Goal: Check status: Check status

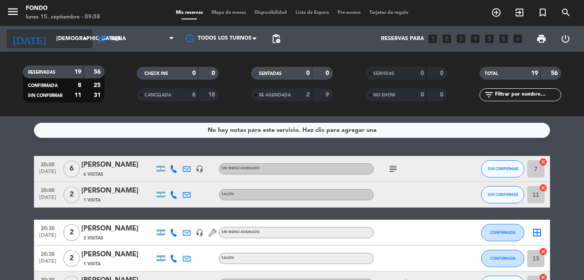
click at [81, 40] on icon "arrow_drop_down" at bounding box center [85, 39] width 10 height 10
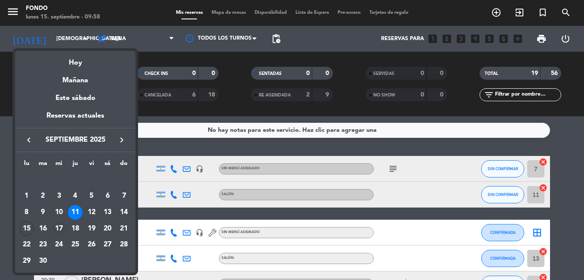
click at [61, 230] on div "17" at bounding box center [59, 228] width 15 height 15
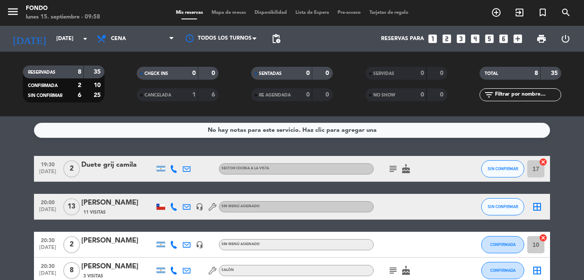
click at [0, 190] on html "close × Fondo × chrome_reader_mode Listado de Reservas account_box Clientes acc…" at bounding box center [292, 140] width 584 height 280
click at [80, 38] on icon "arrow_drop_down" at bounding box center [85, 39] width 10 height 10
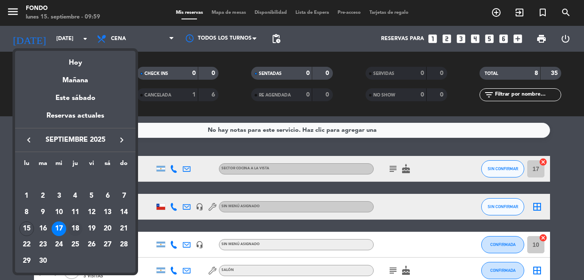
click at [75, 228] on div "18" at bounding box center [75, 228] width 15 height 15
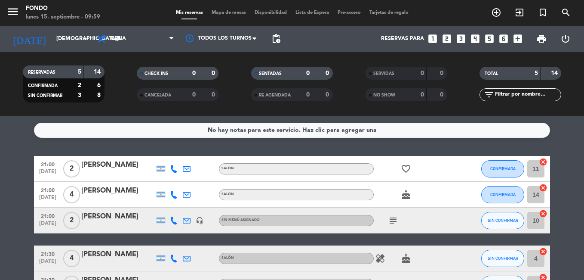
click at [0, 158] on html "close × Fondo × chrome_reader_mode Listado de Reservas account_box Clientes acc…" at bounding box center [292, 140] width 584 height 280
click at [77, 38] on input "[DEMOGRAPHIC_DATA][DATE]" at bounding box center [88, 38] width 73 height 15
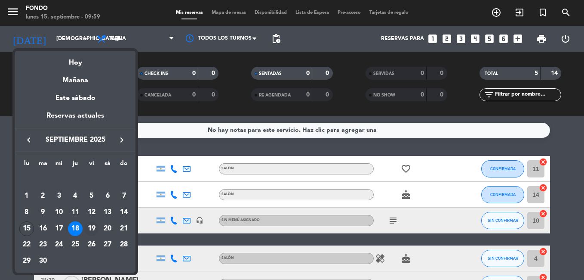
click at [91, 225] on div "19" at bounding box center [91, 228] width 15 height 15
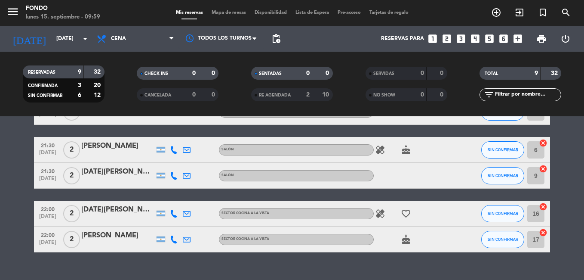
scroll to position [187, 0]
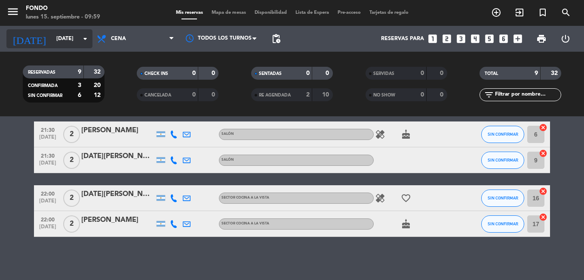
click at [85, 41] on icon "arrow_drop_down" at bounding box center [85, 39] width 10 height 10
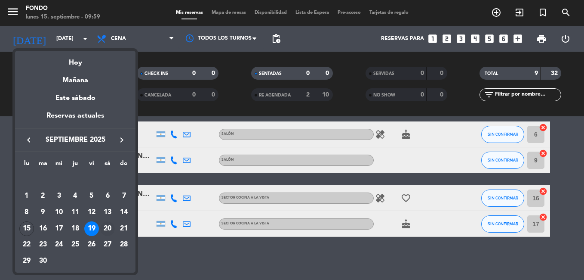
click at [111, 230] on div "20" at bounding box center [107, 228] width 15 height 15
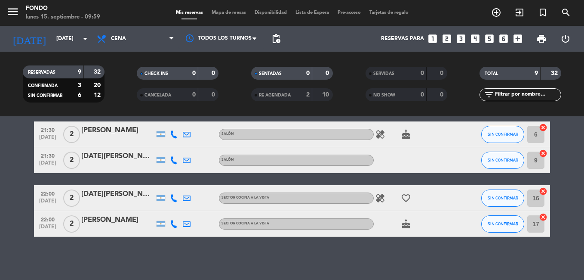
type input "[DATE]"
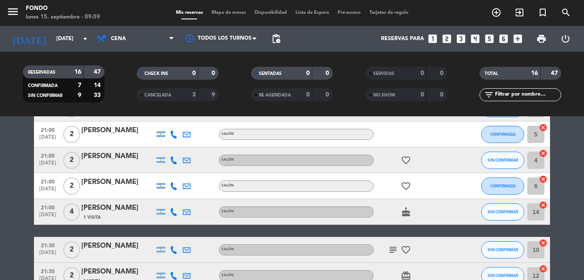
click at [0, 198] on html "close × Fondo × chrome_reader_mode Listado de Reservas account_box Clientes acc…" at bounding box center [292, 140] width 584 height 280
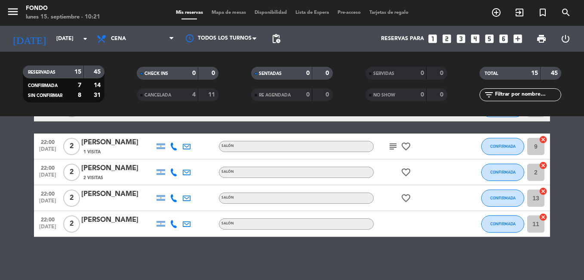
scroll to position [354, 0]
click at [579, 153] on bookings-row "20:00 [DATE] 2 [PERSON_NAME] SALÓN SIN CONFIRMAR 3 cancel 20:00 [DATE] 2 [PERSO…" at bounding box center [292, 18] width 584 height 435
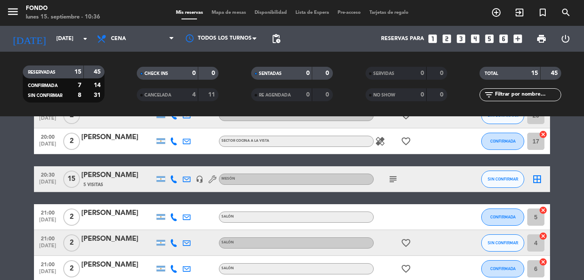
scroll to position [0, 0]
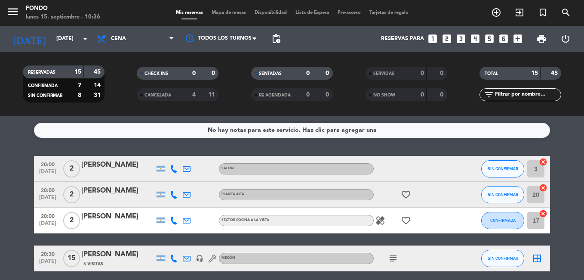
click at [38, 163] on span "20:00" at bounding box center [48, 164] width 22 height 10
